Goal: Task Accomplishment & Management: Use online tool/utility

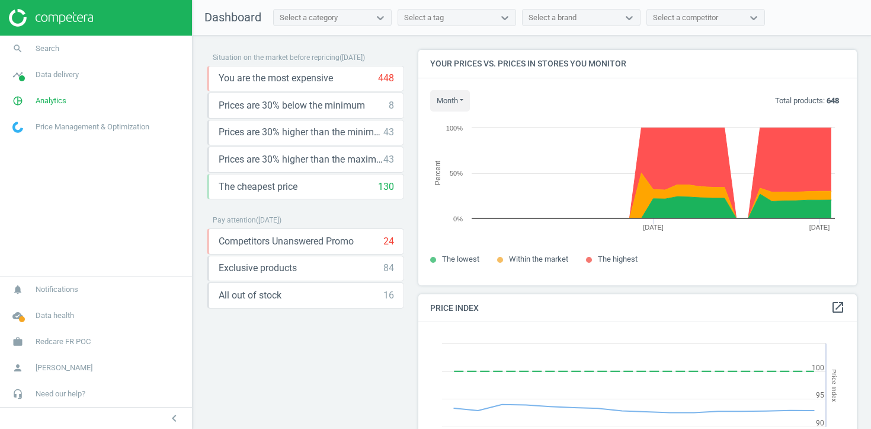
scroll to position [273, 439]
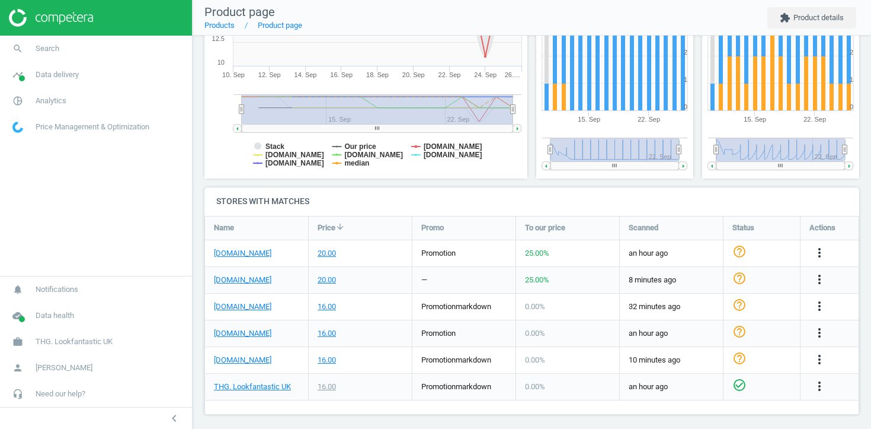
scroll to position [255, 0]
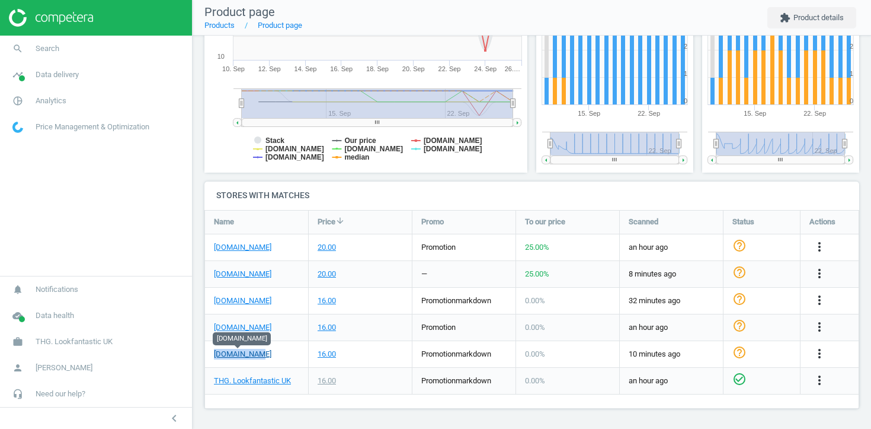
click at [223, 354] on link "[DOMAIN_NAME]" at bounding box center [242, 354] width 57 height 11
click at [280, 27] on link "Product page" at bounding box center [280, 25] width 44 height 9
click at [393, 359] on div "16.00" at bounding box center [360, 354] width 103 height 26
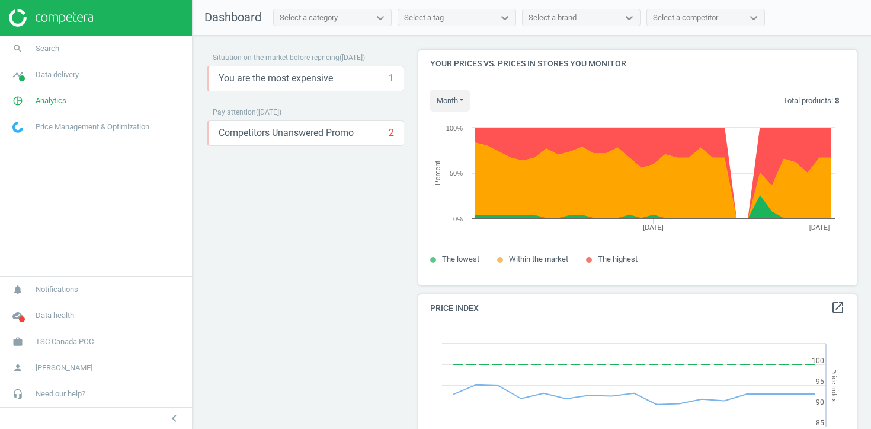
scroll to position [273, 439]
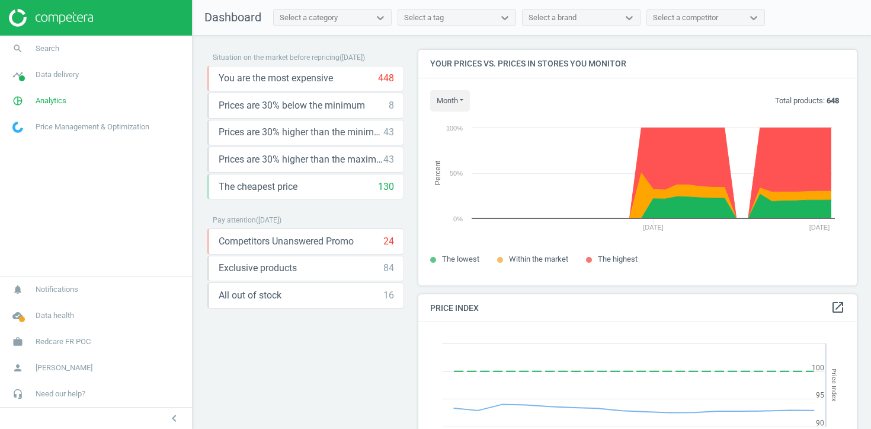
scroll to position [273, 439]
click at [94, 37] on link "search Search" at bounding box center [96, 49] width 192 height 26
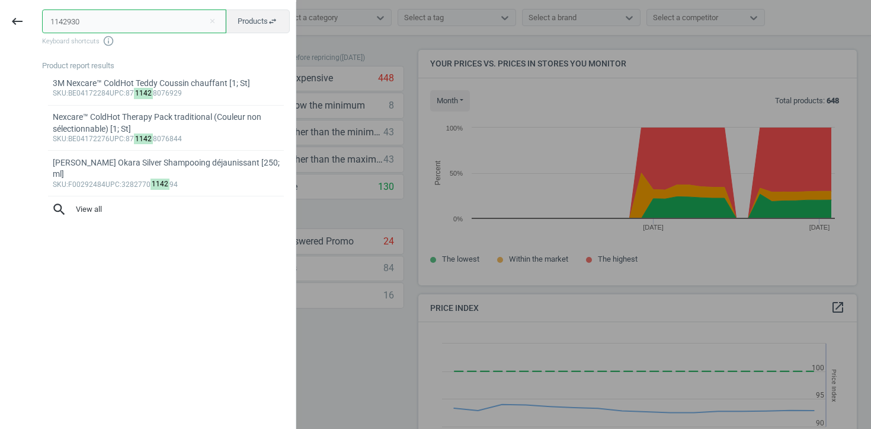
type input "11429303"
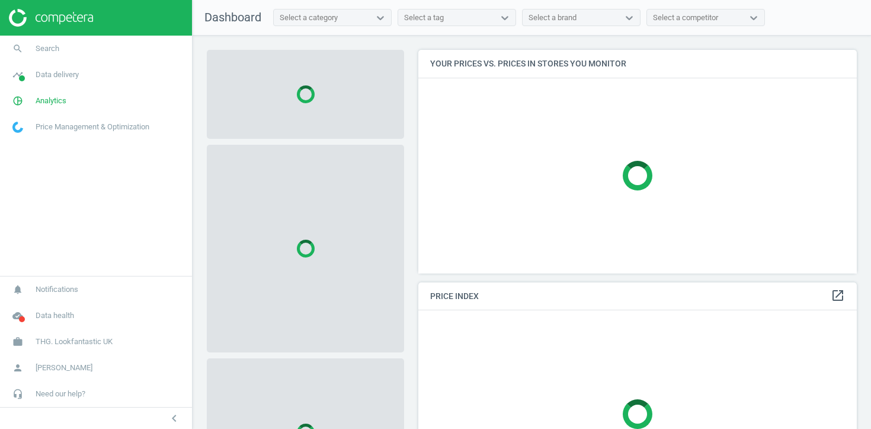
scroll to position [224, 439]
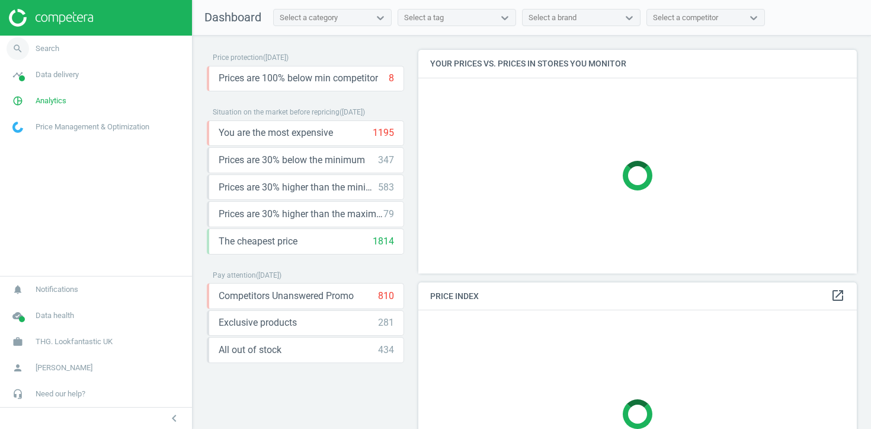
click at [100, 55] on link "search Search" at bounding box center [96, 49] width 192 height 26
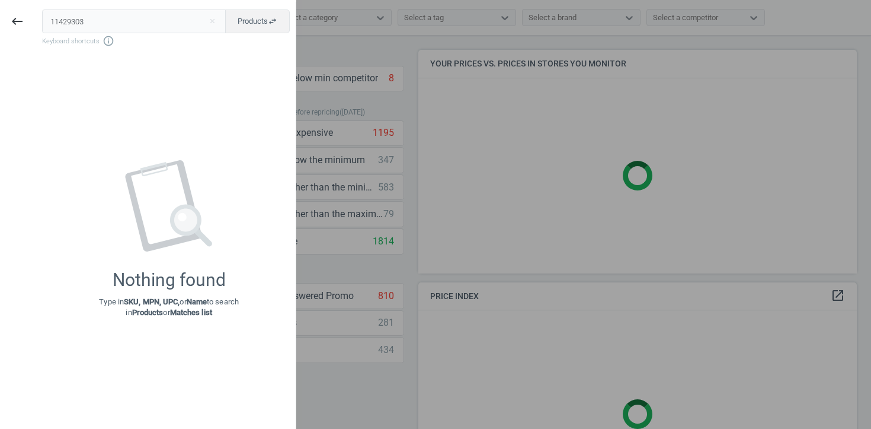
type input "11429303"
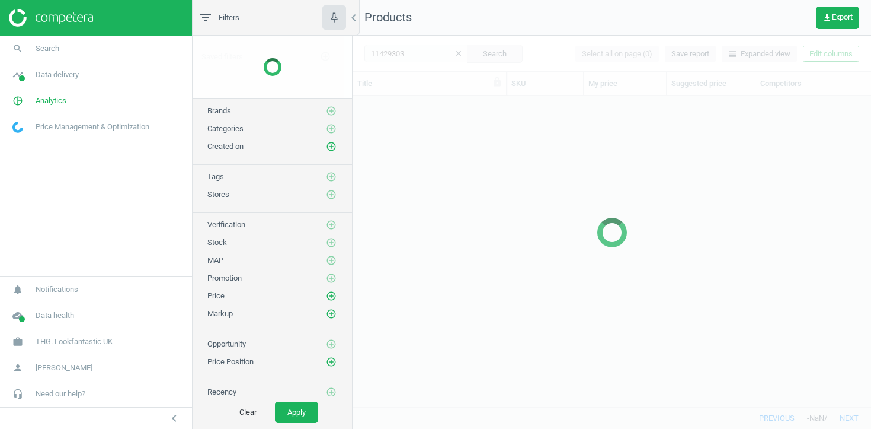
scroll to position [311, 519]
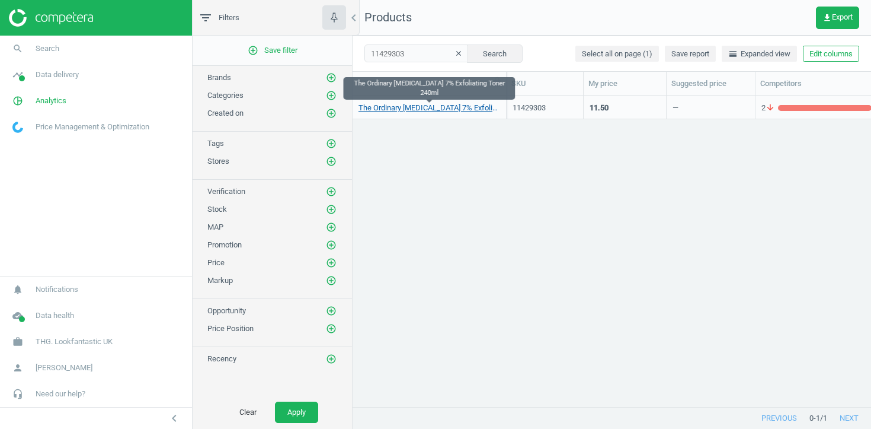
click at [418, 103] on link "The Ordinary [MEDICAL_DATA] 7% Exfoliating Toner 240ml" at bounding box center [430, 108] width 142 height 11
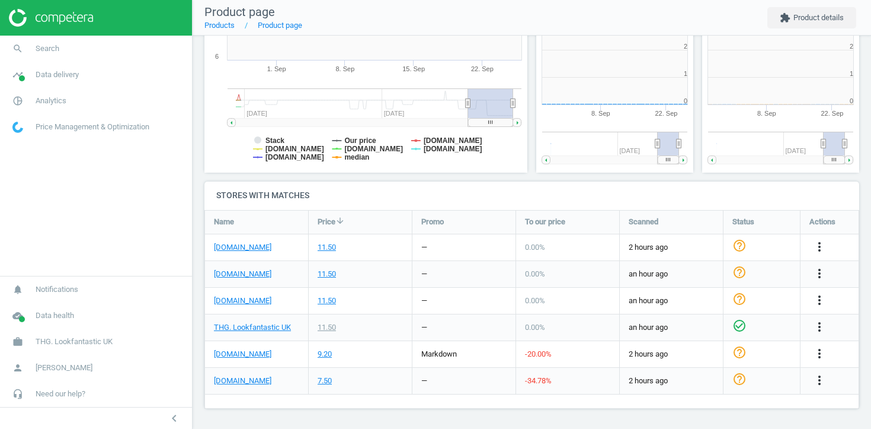
scroll to position [238, 158]
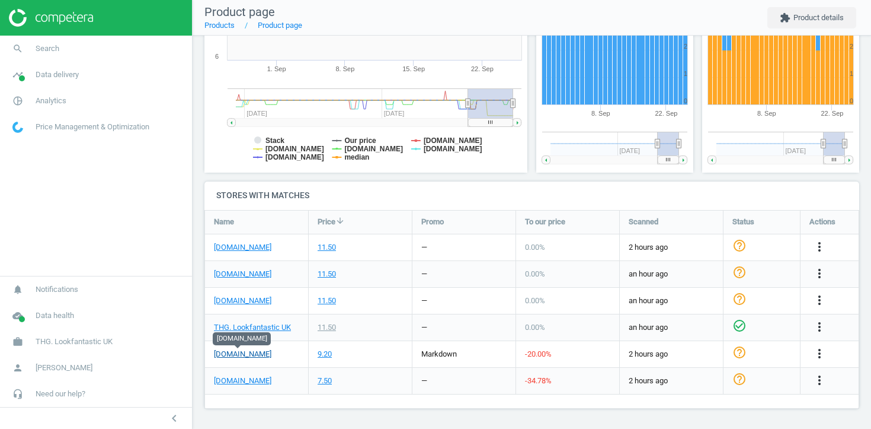
click at [251, 352] on link "[DOMAIN_NAME]" at bounding box center [242, 354] width 57 height 11
click at [247, 383] on link "sephora.co.uk" at bounding box center [242, 380] width 57 height 11
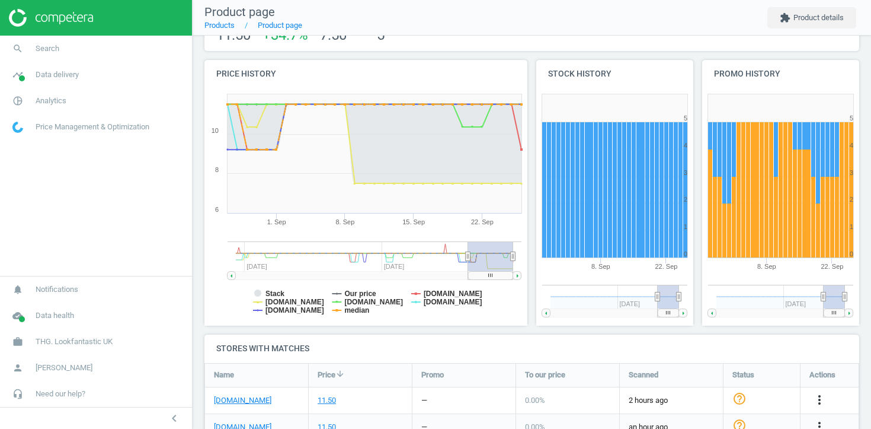
scroll to position [255, 0]
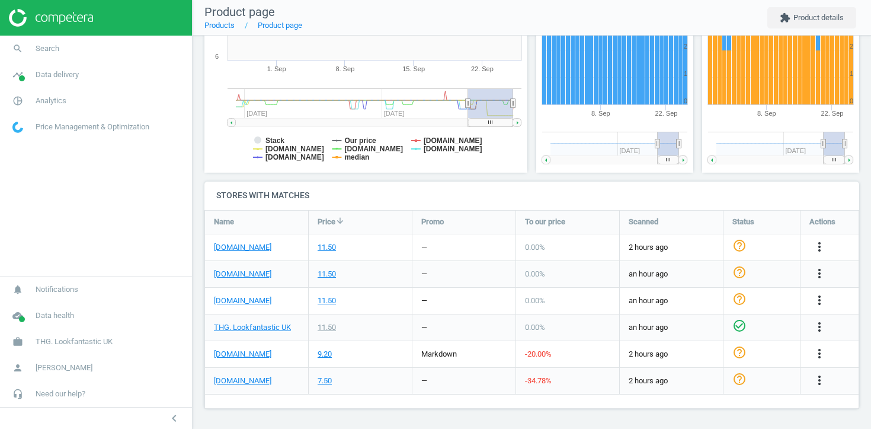
click at [423, 380] on div "—" at bounding box center [424, 380] width 6 height 11
click at [820, 378] on icon "more_vert" at bounding box center [820, 380] width 14 height 14
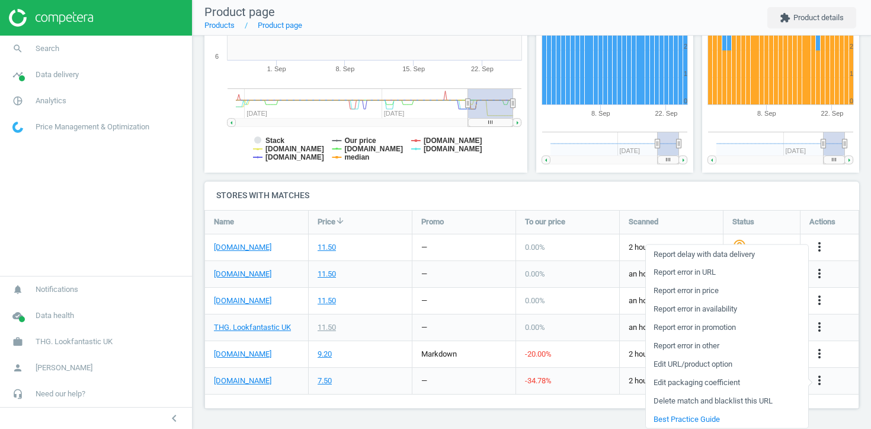
click at [734, 363] on link "Edit URL/product option" at bounding box center [727, 363] width 162 height 18
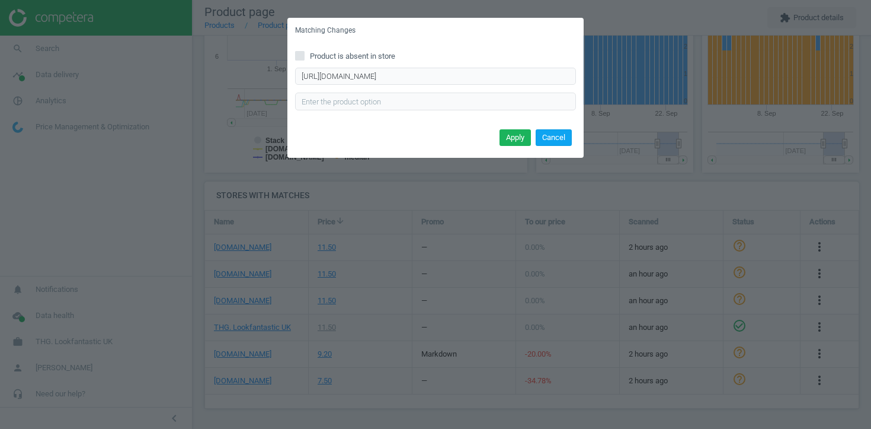
click at [554, 136] on button "Cancel" at bounding box center [554, 137] width 36 height 17
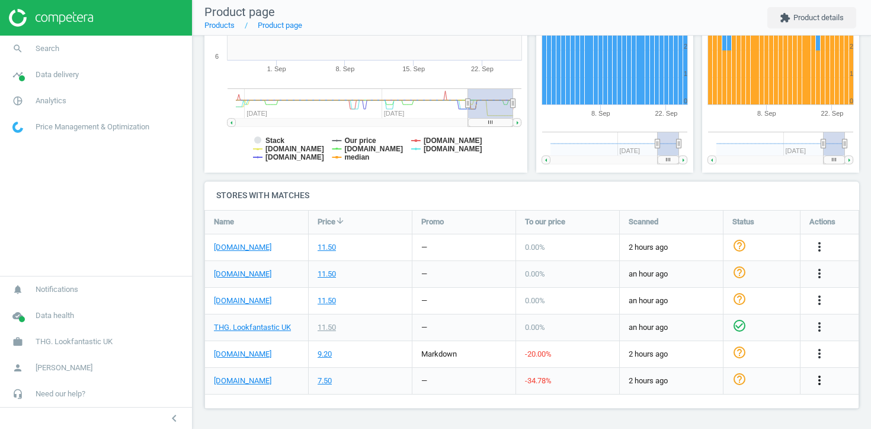
click at [819, 375] on icon "more_vert" at bounding box center [820, 380] width 14 height 14
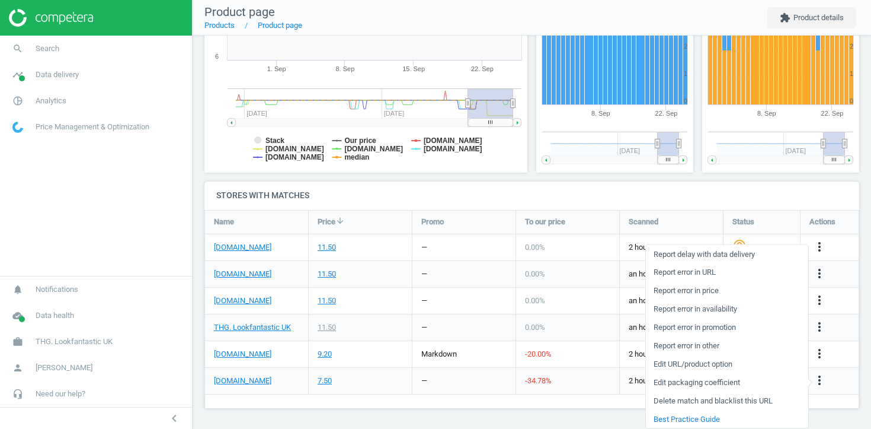
click at [716, 270] on link "Report error in URL" at bounding box center [727, 272] width 162 height 18
